Goal: Task Accomplishment & Management: Use online tool/utility

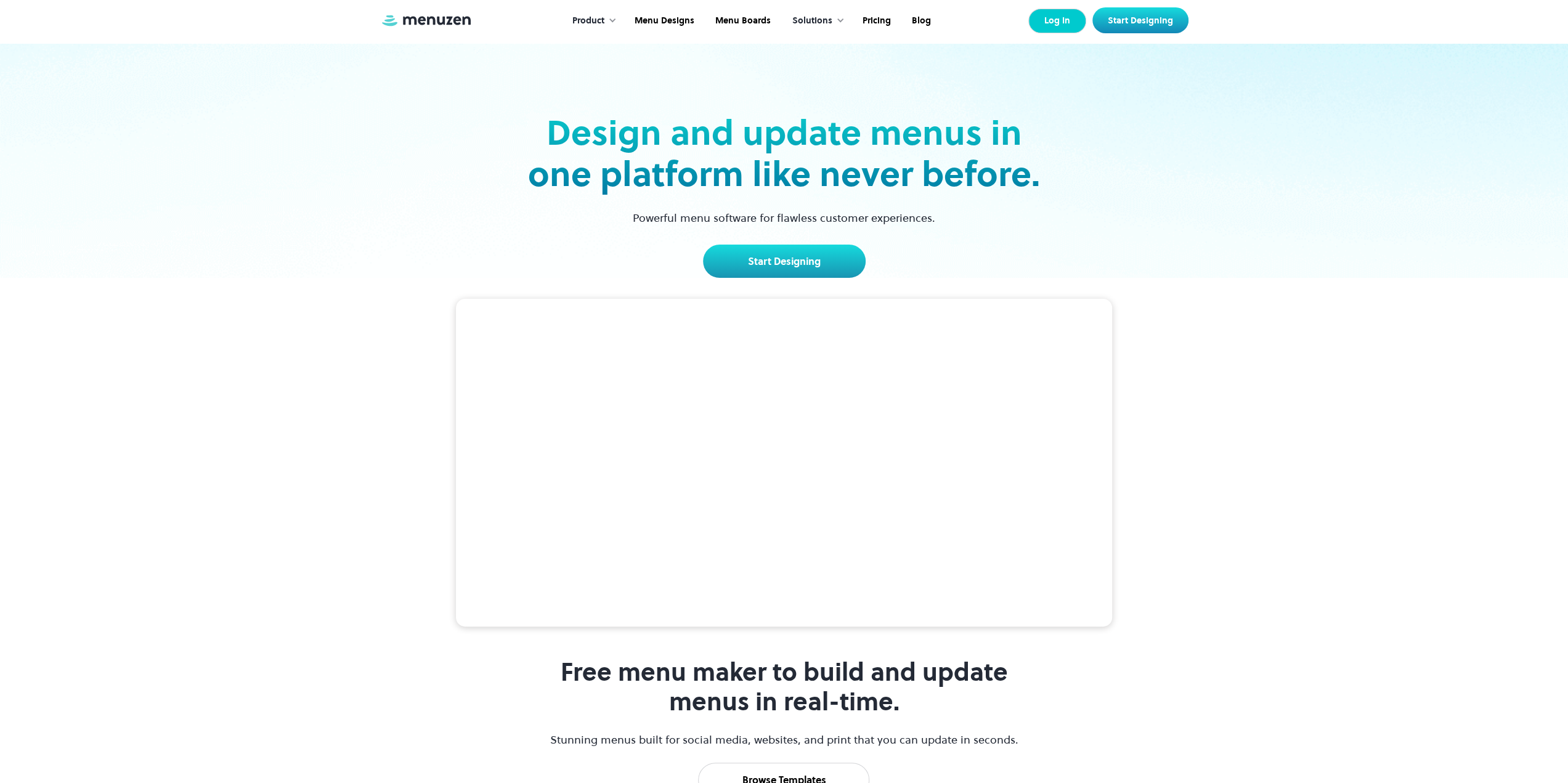
click at [1062, 24] on link "Log In" at bounding box center [1057, 21] width 58 height 25
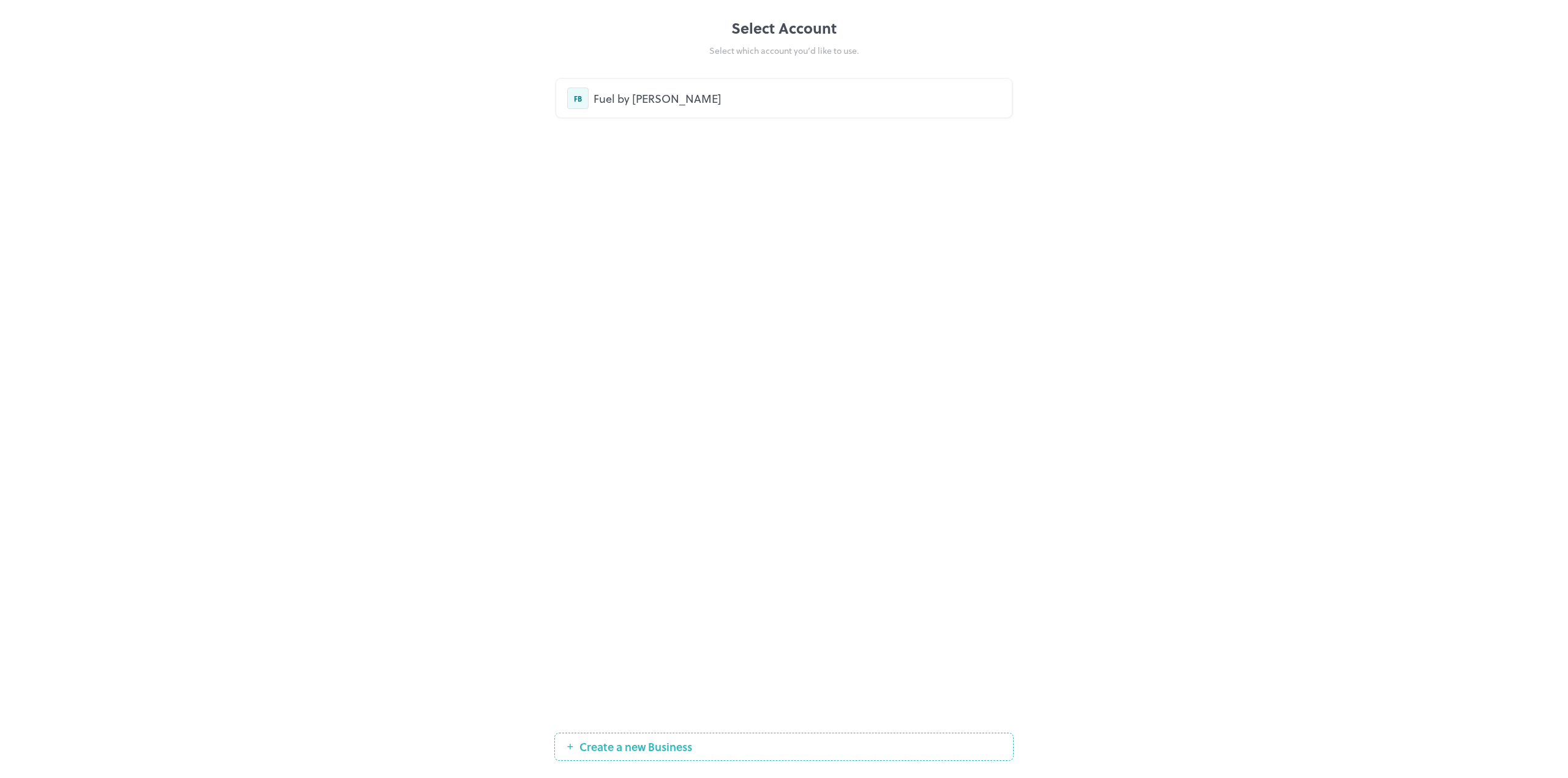
click at [601, 93] on div "Fuel by Michael" at bounding box center [797, 98] width 407 height 16
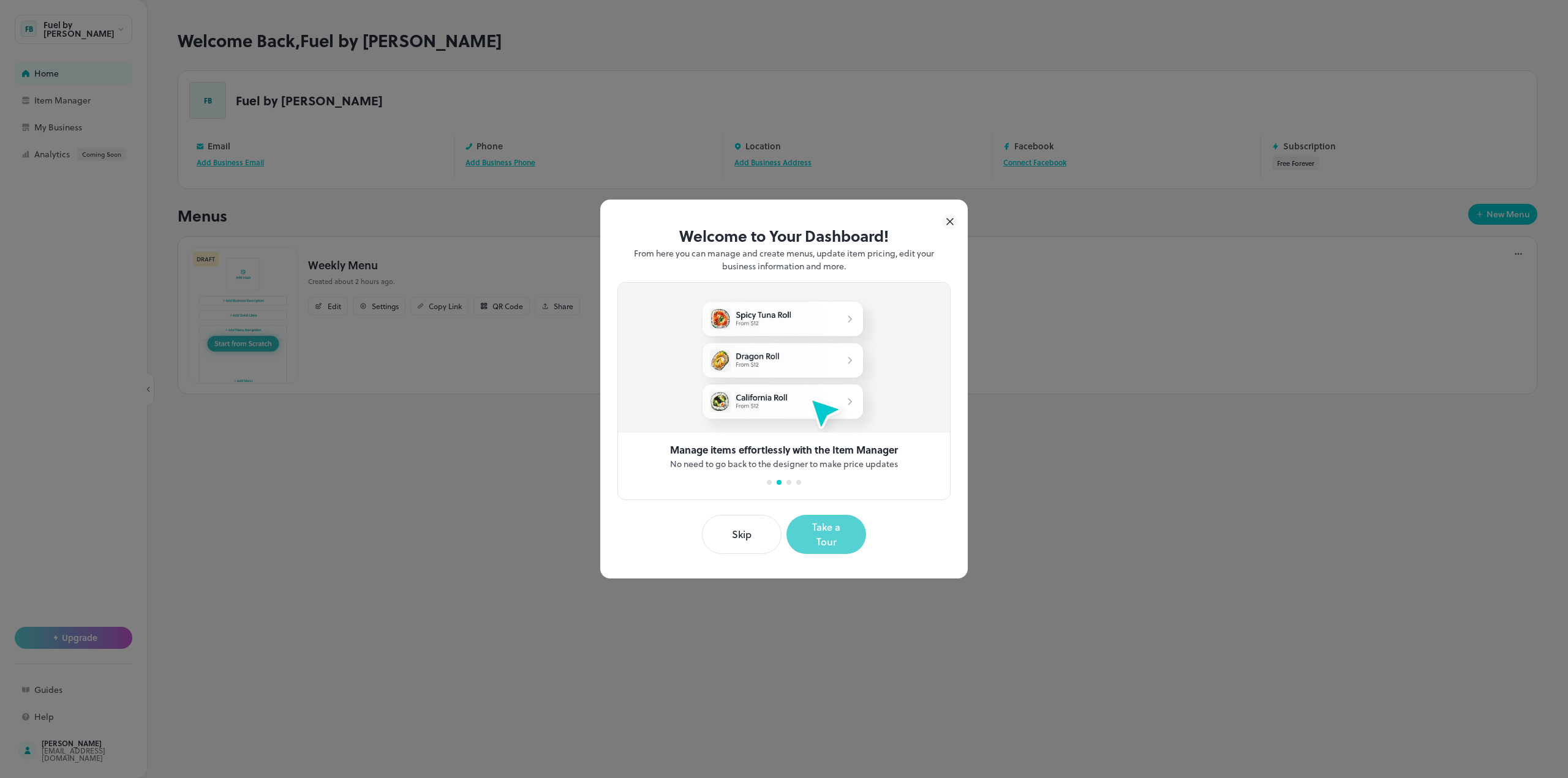
click at [839, 535] on button "Take a Tour" at bounding box center [825, 535] width 79 height 39
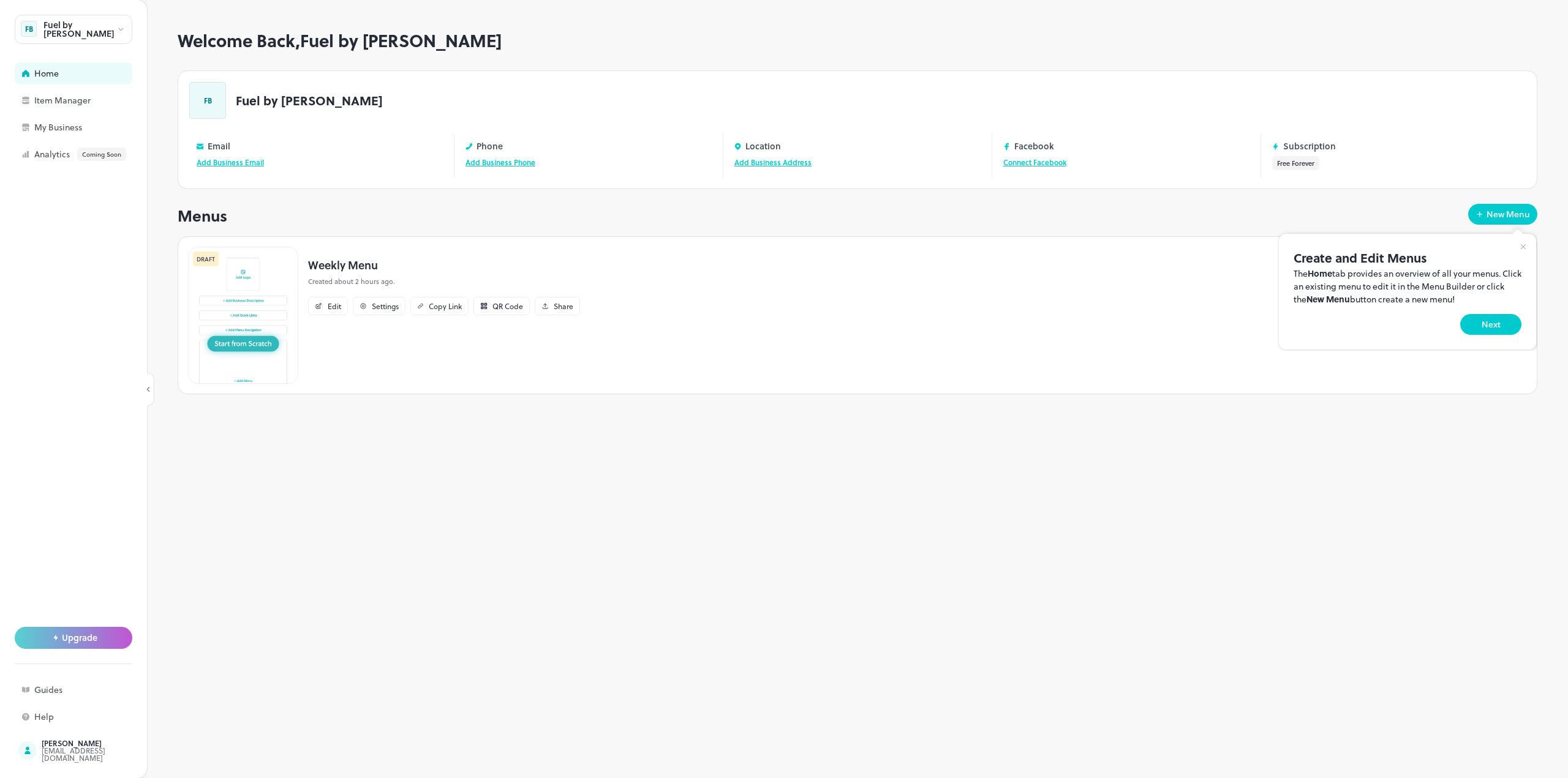
click at [333, 306] on div at bounding box center [784, 389] width 1568 height 778
click at [333, 306] on div "Edit" at bounding box center [335, 306] width 14 height 8
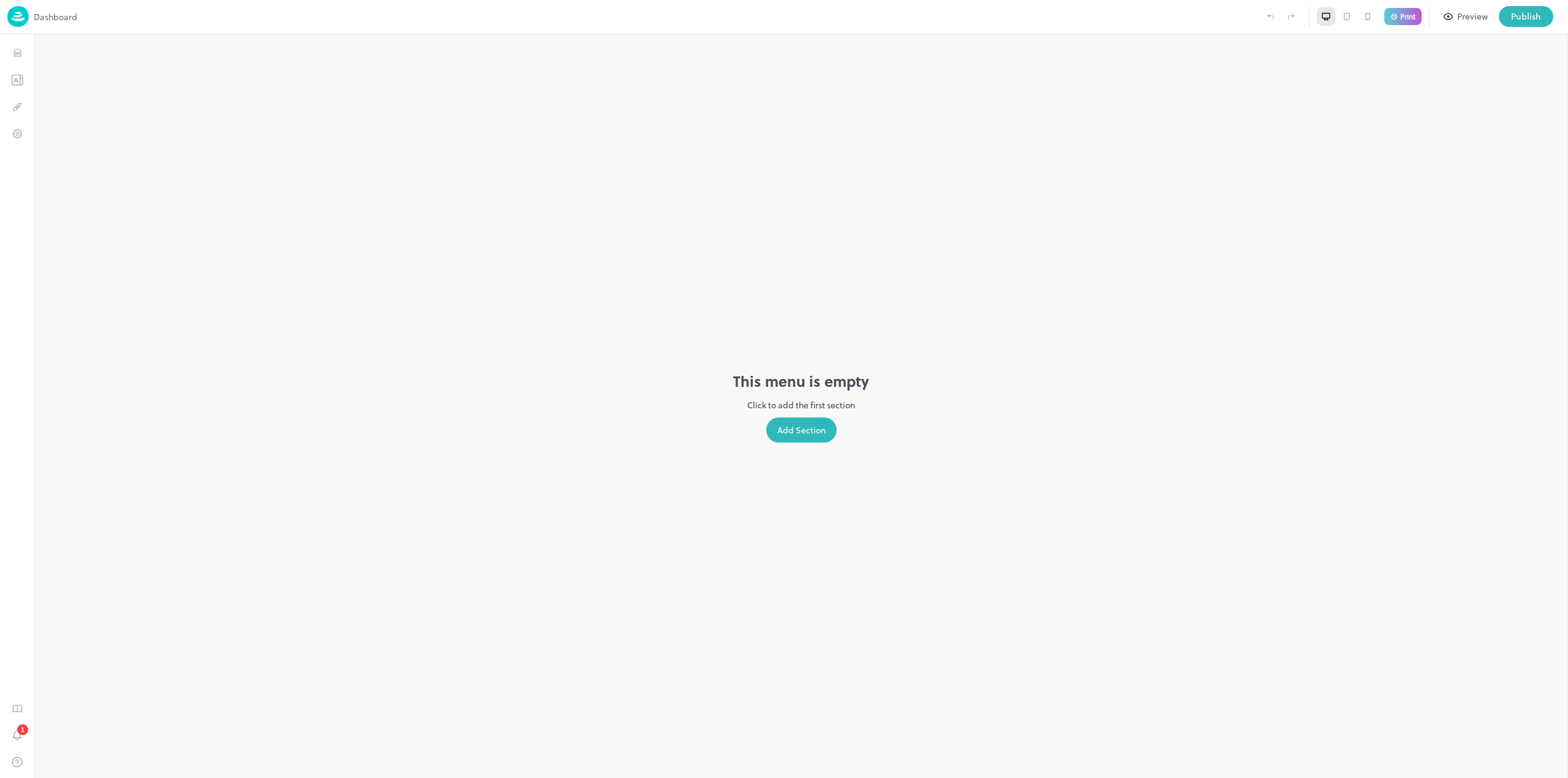
click at [796, 432] on div "Add Section" at bounding box center [801, 429] width 71 height 25
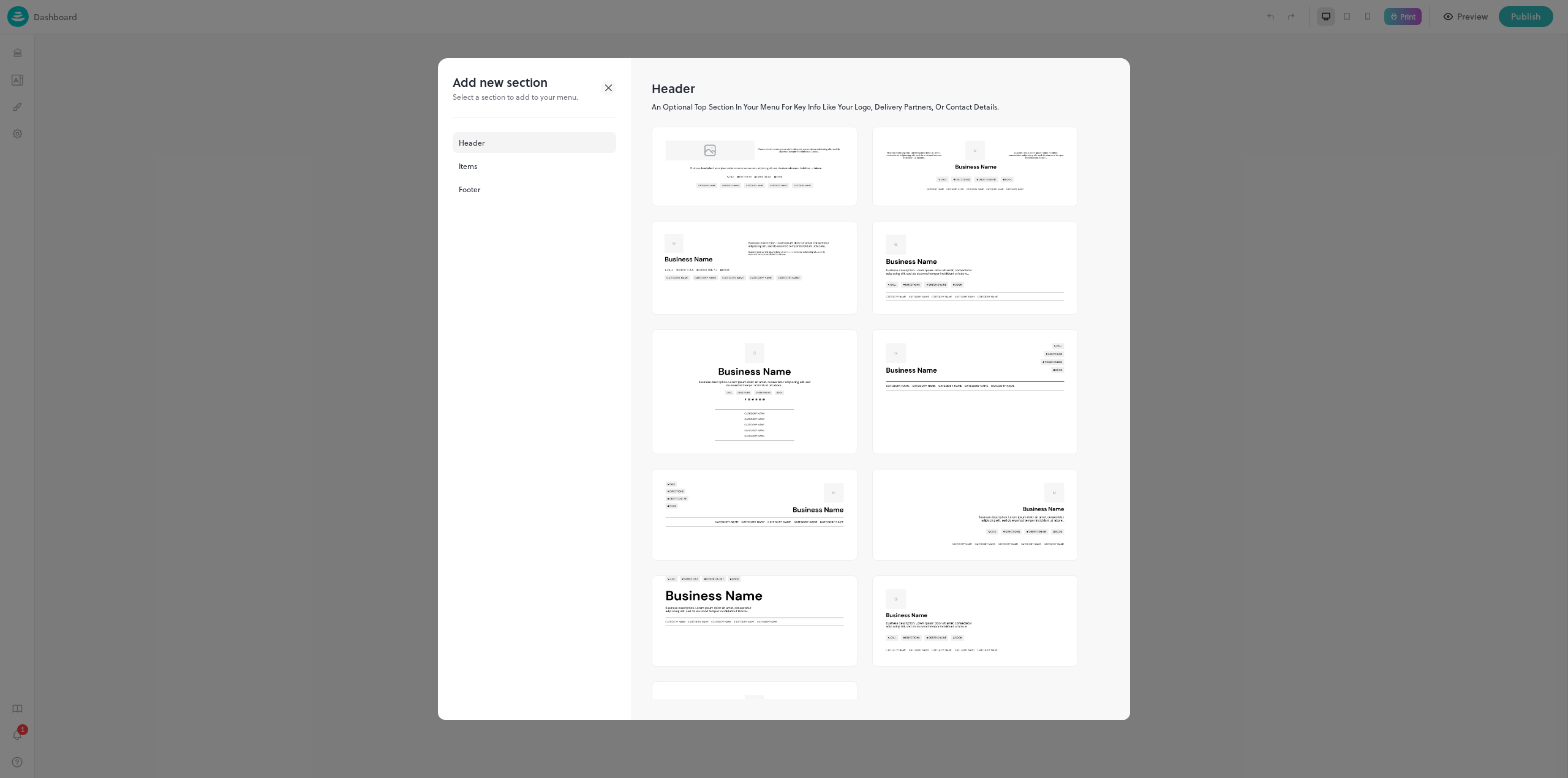
click at [775, 540] on div at bounding box center [755, 514] width 206 height 91
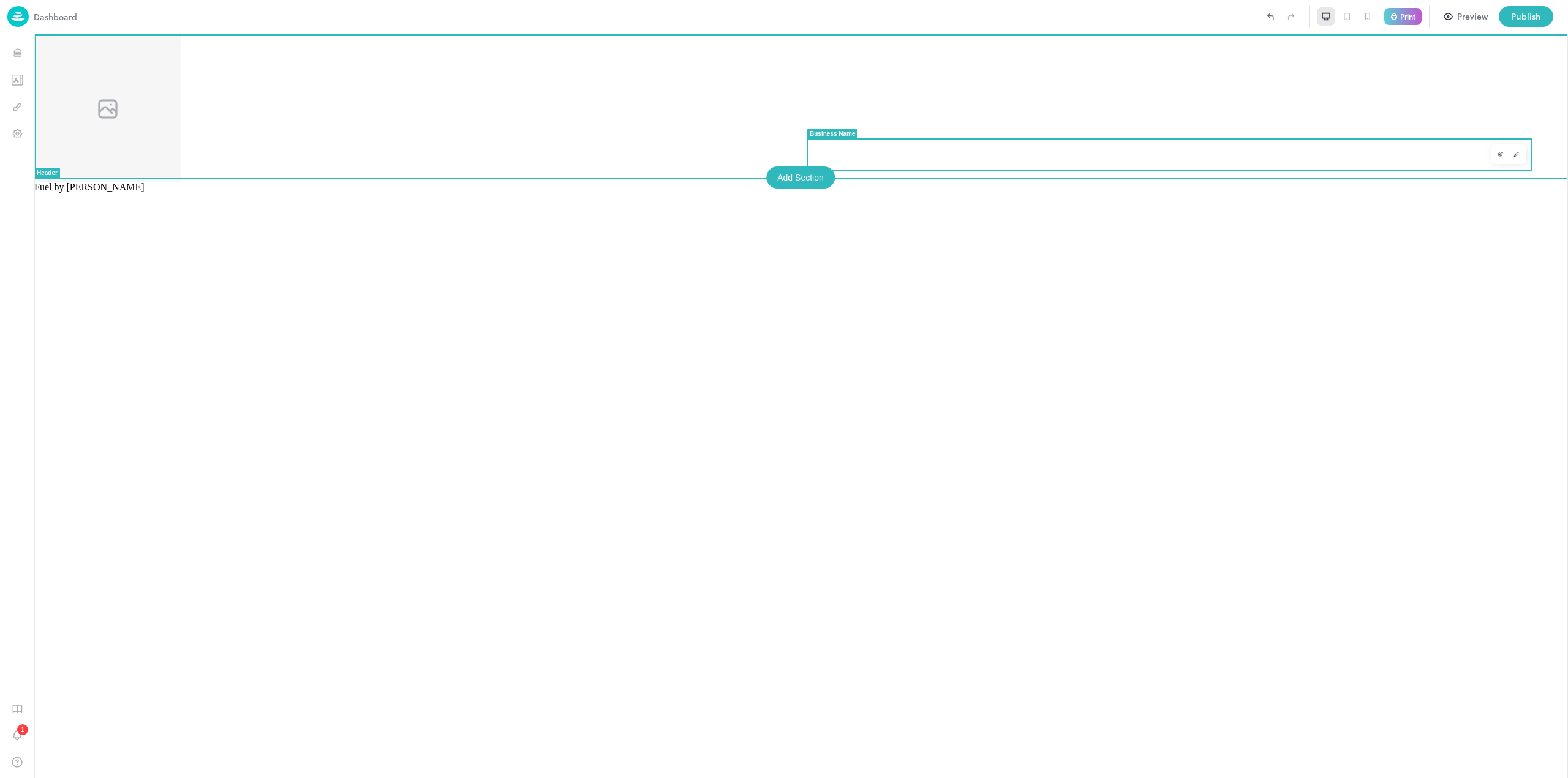
click at [145, 182] on span "Fuel by Michael" at bounding box center [89, 187] width 110 height 10
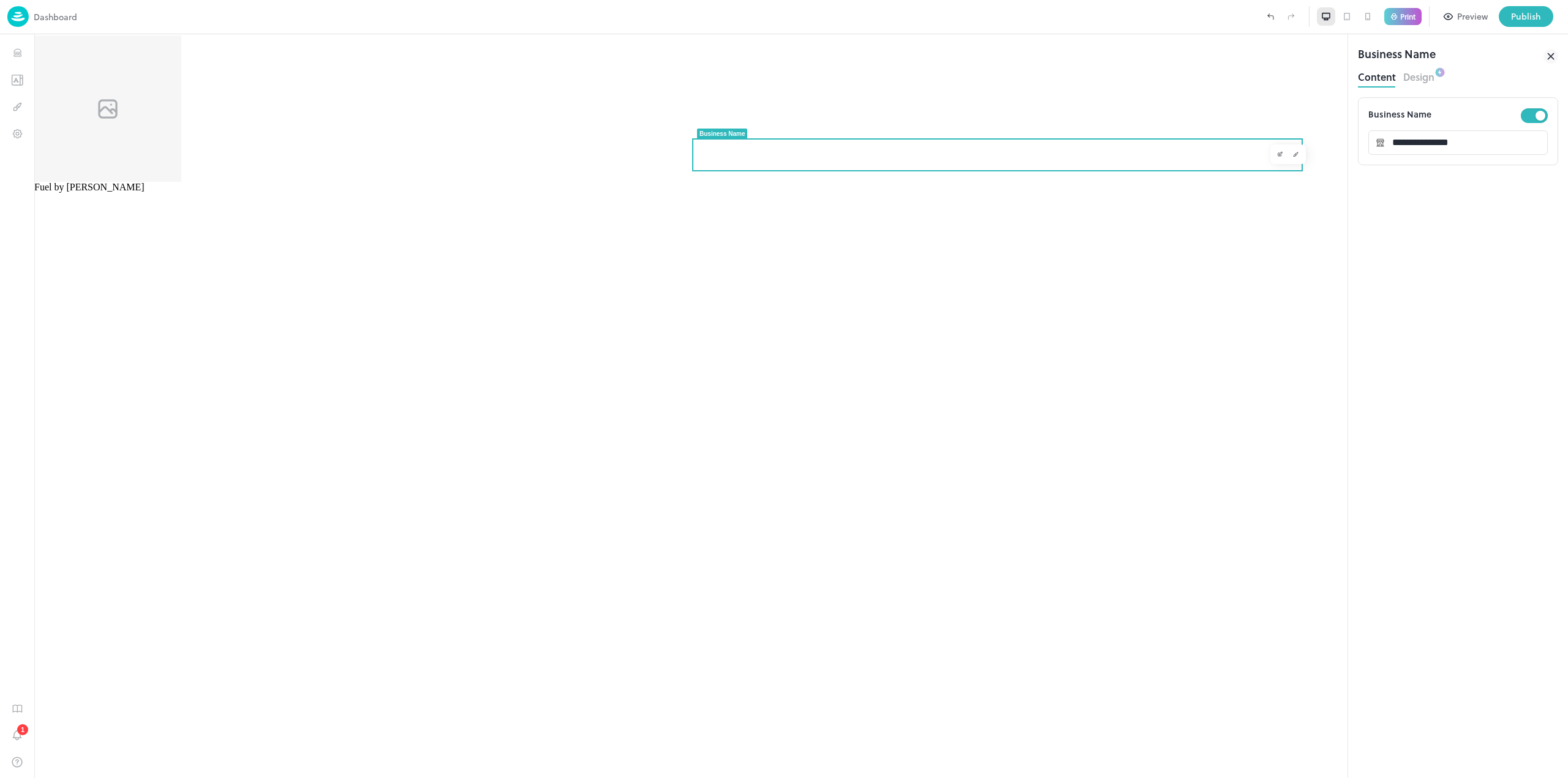
click at [1416, 82] on button "Design" at bounding box center [1419, 75] width 32 height 16
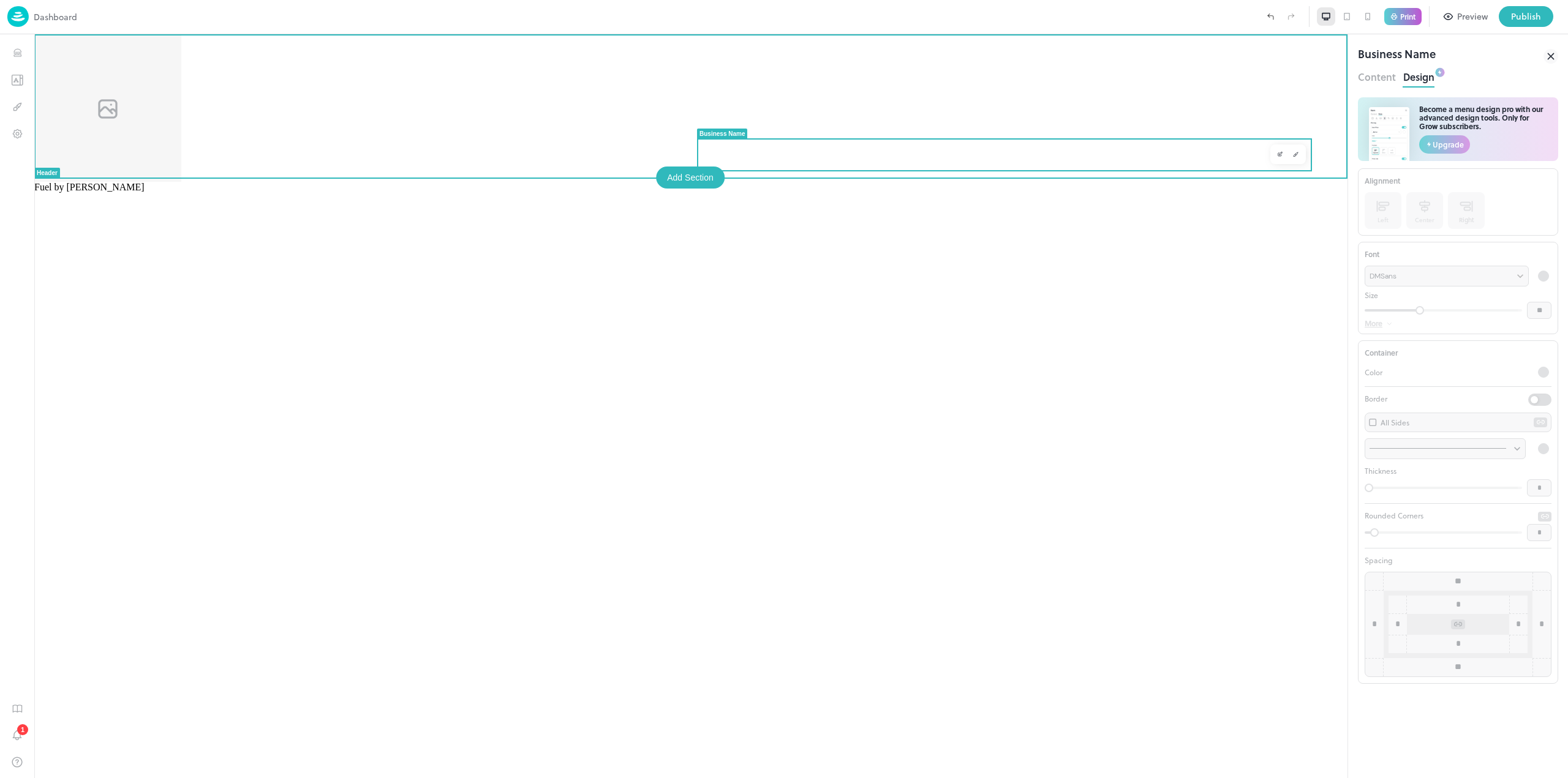
click at [1127, 182] on div "Fuel by Michael" at bounding box center [691, 187] width 1313 height 11
drag, startPoint x: 1129, startPoint y: 152, endPoint x: 1405, endPoint y: 150, distance: 276.0
click at [1347, 150] on html "Fuel by Michael Business Name Header Add Section" at bounding box center [691, 406] width 1313 height 744
